Goal: Task Accomplishment & Management: Complete application form

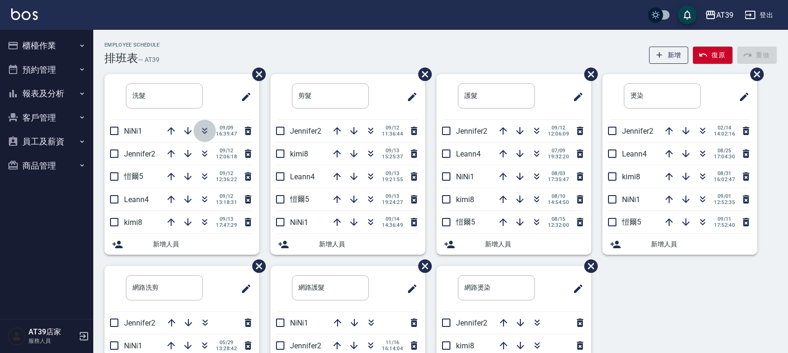
click at [204, 129] on icon "button" at bounding box center [204, 130] width 11 height 11
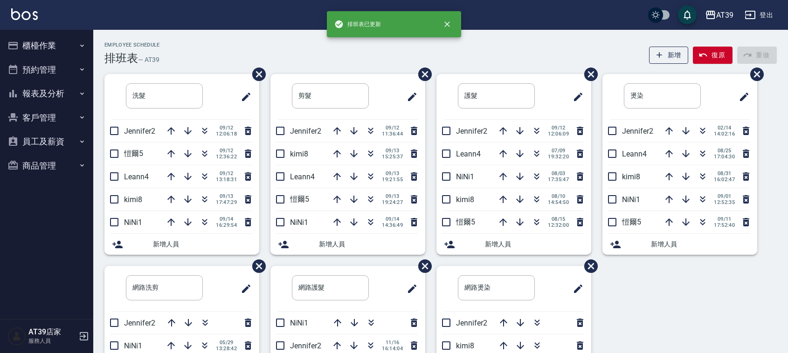
click at [168, 43] on div "Employee Schedule 排班表 — AT39 新增 復原 重做" at bounding box center [440, 53] width 672 height 23
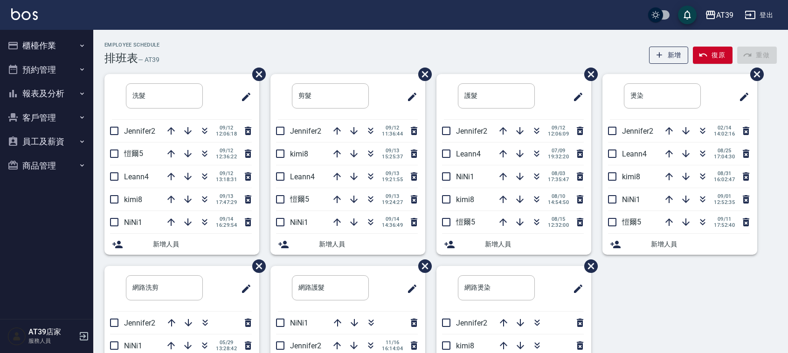
click at [168, 43] on div "Employee Schedule 排班表 — AT39 新增 復原 重做" at bounding box center [440, 53] width 672 height 23
click at [372, 159] on icon "button" at bounding box center [370, 153] width 11 height 11
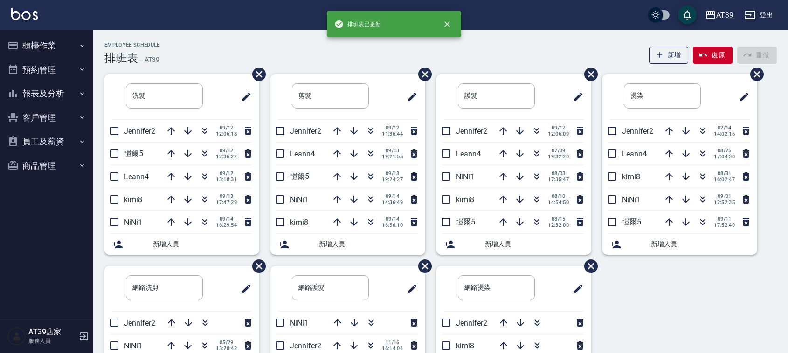
drag, startPoint x: 352, startPoint y: 60, endPoint x: 392, endPoint y: 24, distance: 53.5
click at [355, 62] on div "Employee Schedule 排班表 — AT39 新增 復原 重做" at bounding box center [440, 53] width 672 height 23
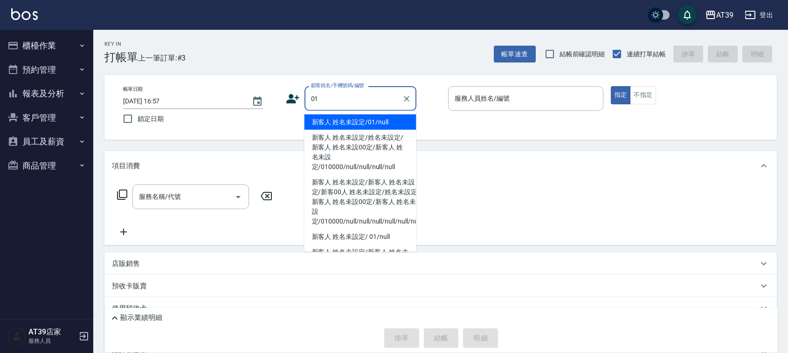
type input "新客人 姓名未設定/01/null"
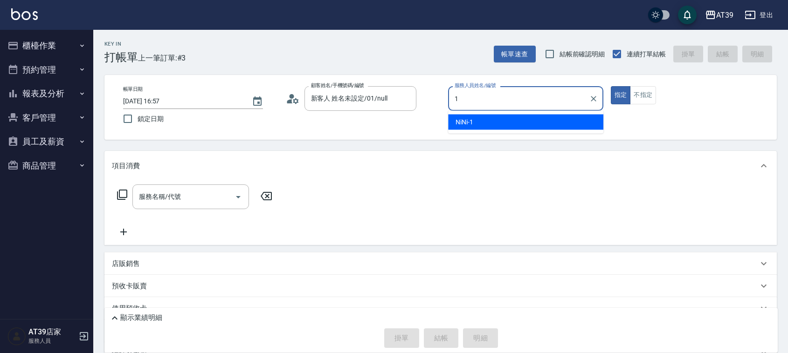
type input "NiNi-1"
type button "true"
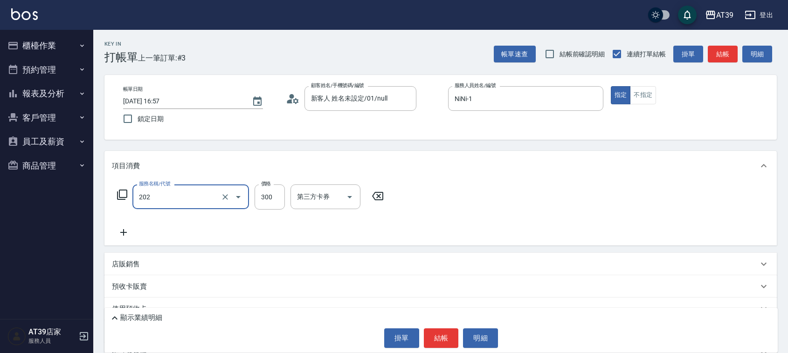
type input "A級單剪(202)"
type input "400"
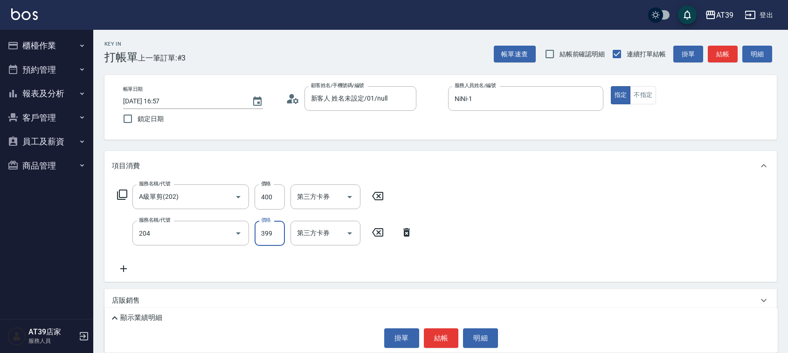
type input "A級洗+剪(204)"
type input "600"
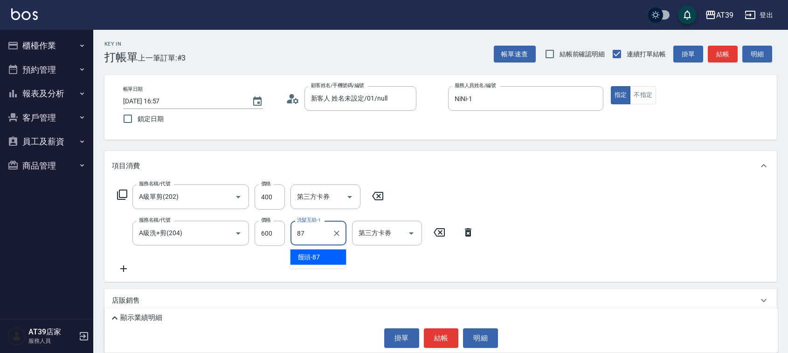
type input "饅頭-87"
click at [726, 56] on button "結帳" at bounding box center [723, 54] width 30 height 17
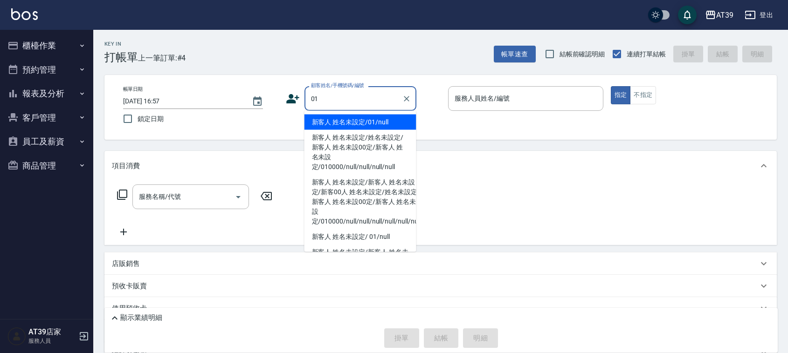
type input "新客人 姓名未設定/01/null"
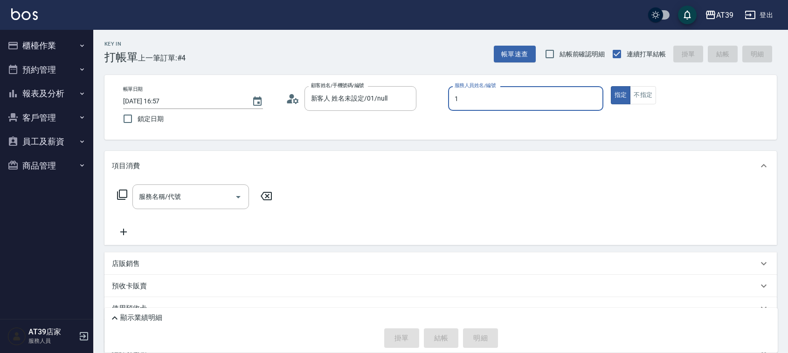
type input "NiNi-1"
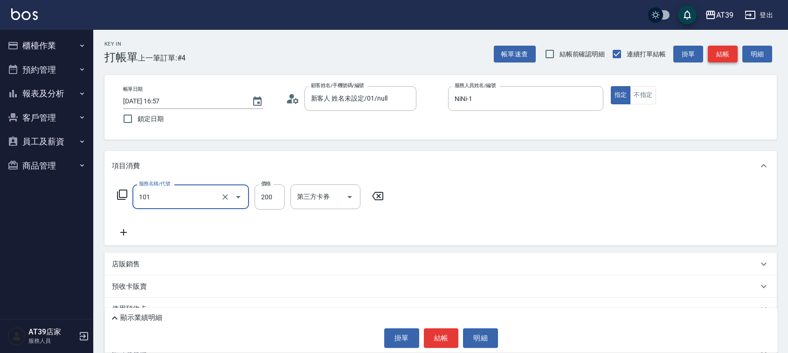
type input "洗髮(101)"
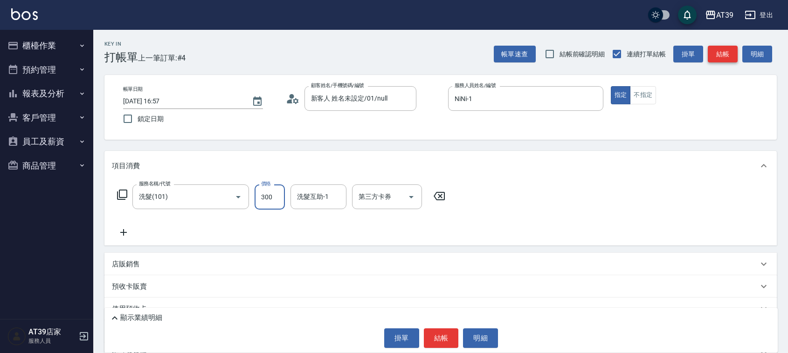
type input "300"
type input "饅頭-87"
click at [648, 94] on button "不指定" at bounding box center [643, 95] width 26 height 18
click at [723, 58] on button "結帳" at bounding box center [723, 54] width 30 height 17
type input "2025/09/14 16:58"
